Goal: Task Accomplishment & Management: Manage account settings

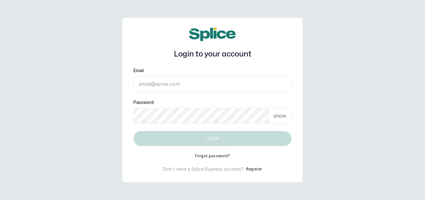
type input "[EMAIL_ADDRESS][DOMAIN_NAME]"
click at [278, 119] on div "show" at bounding box center [280, 116] width 23 height 16
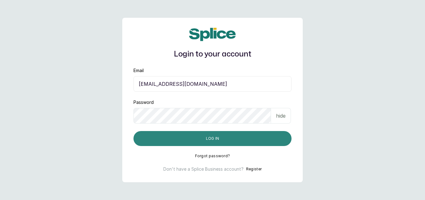
click at [235, 138] on button "Log in" at bounding box center [213, 138] width 158 height 15
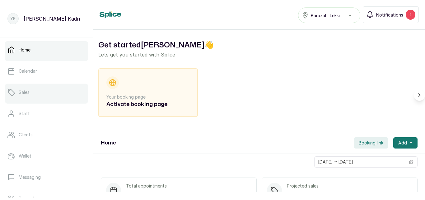
click at [46, 87] on link "Sales" at bounding box center [46, 91] width 83 height 17
